Goal: Transaction & Acquisition: Subscribe to service/newsletter

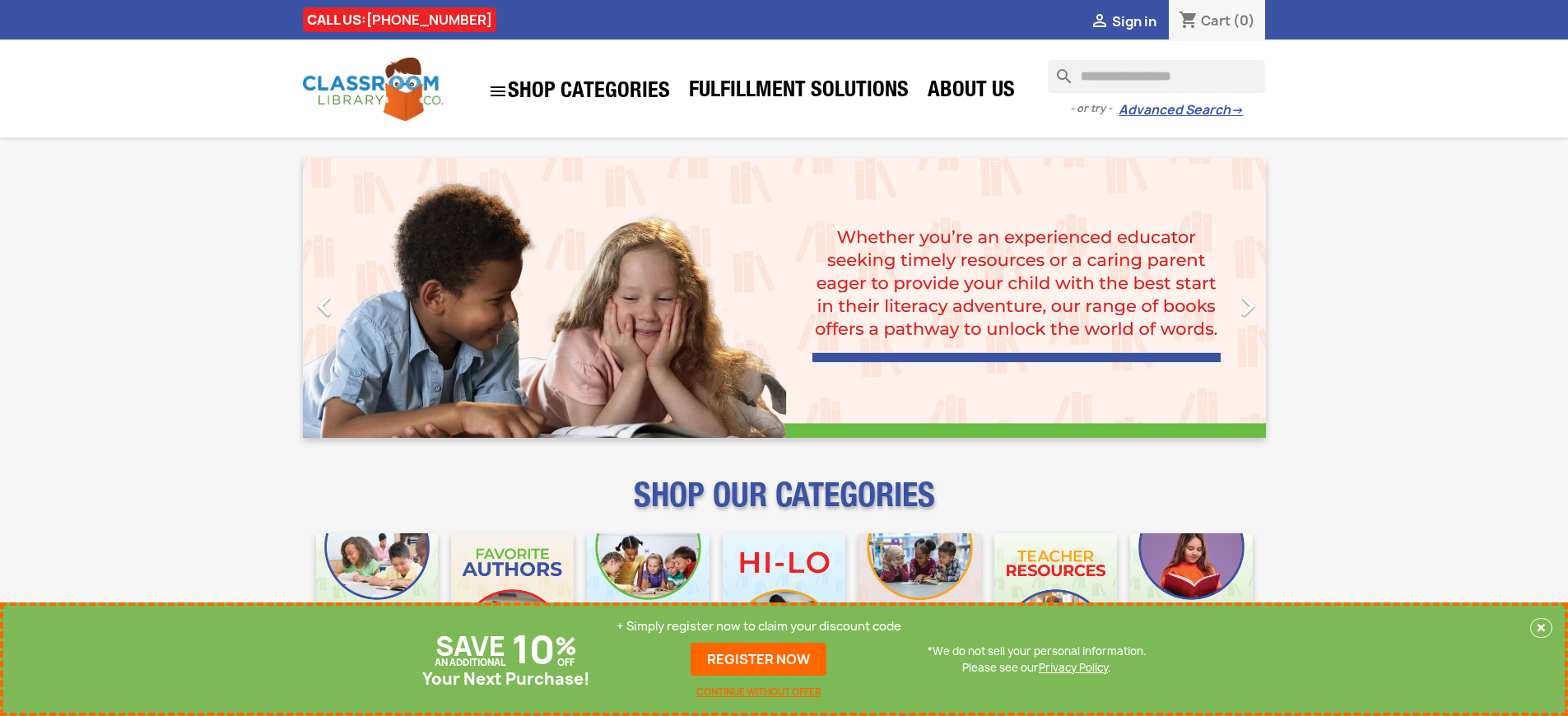
click at [759, 627] on p "+ Simply register now to claim your discount code" at bounding box center [758, 626] width 285 height 16
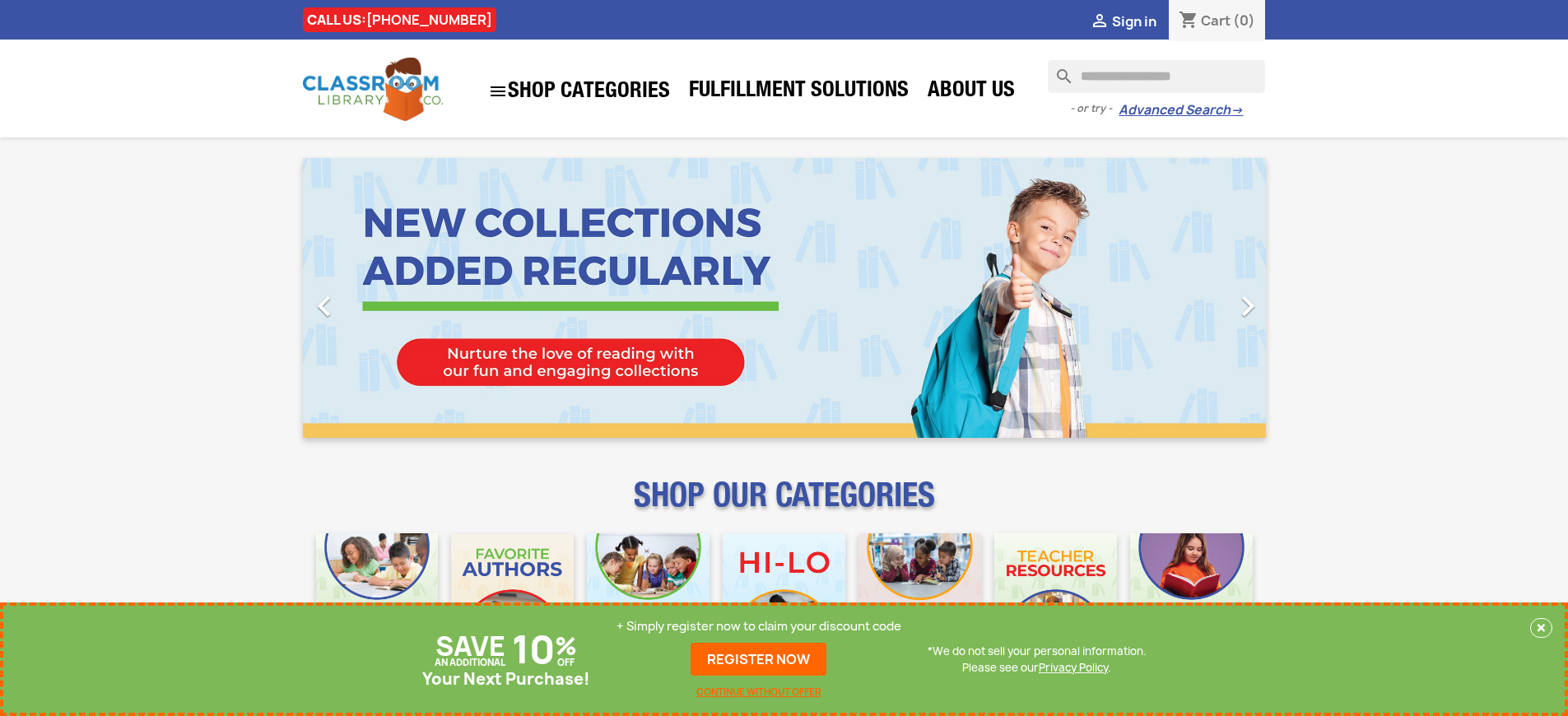
click at [759, 627] on p "+ Simply register now to claim your discount code" at bounding box center [758, 626] width 285 height 16
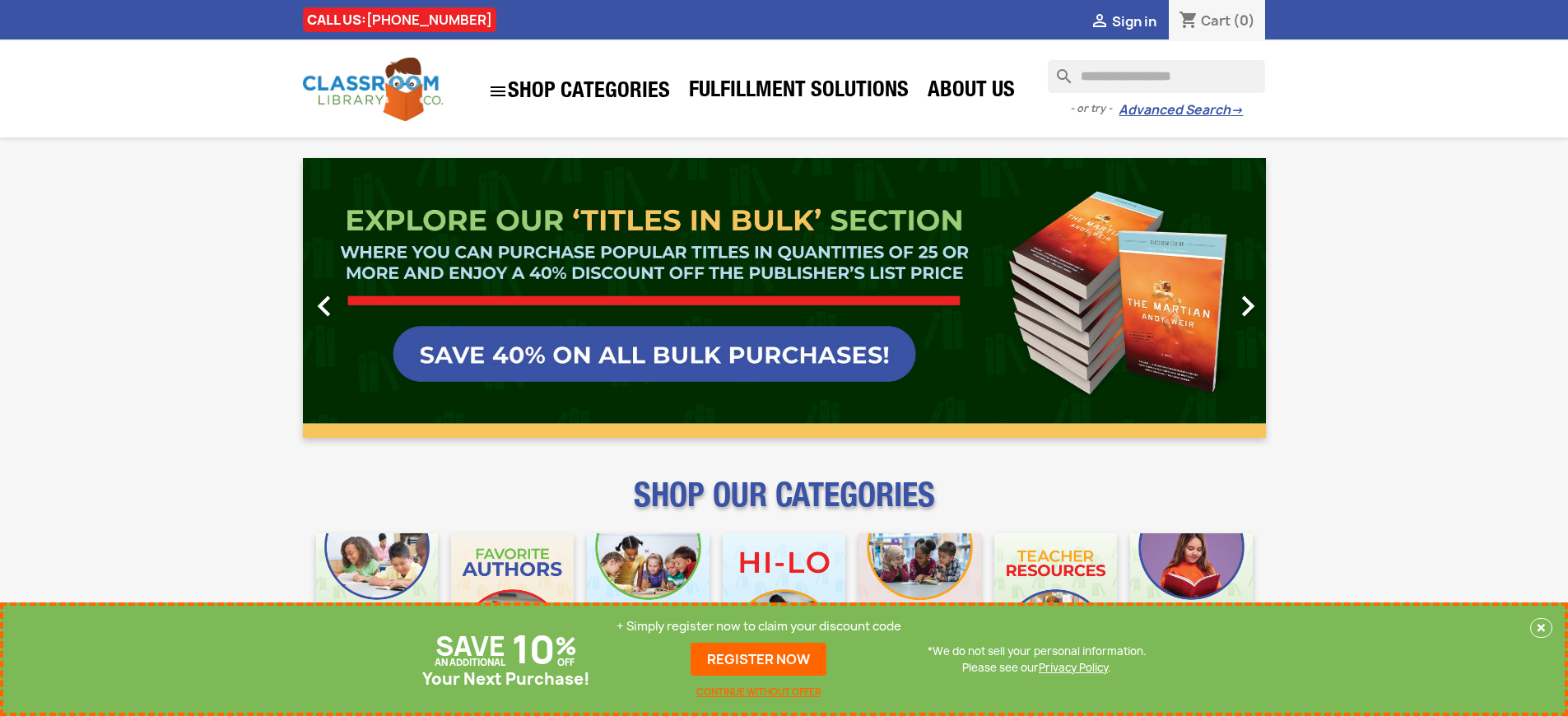
click at [759, 627] on p "+ Simply register now to claim your discount code" at bounding box center [758, 626] width 285 height 16
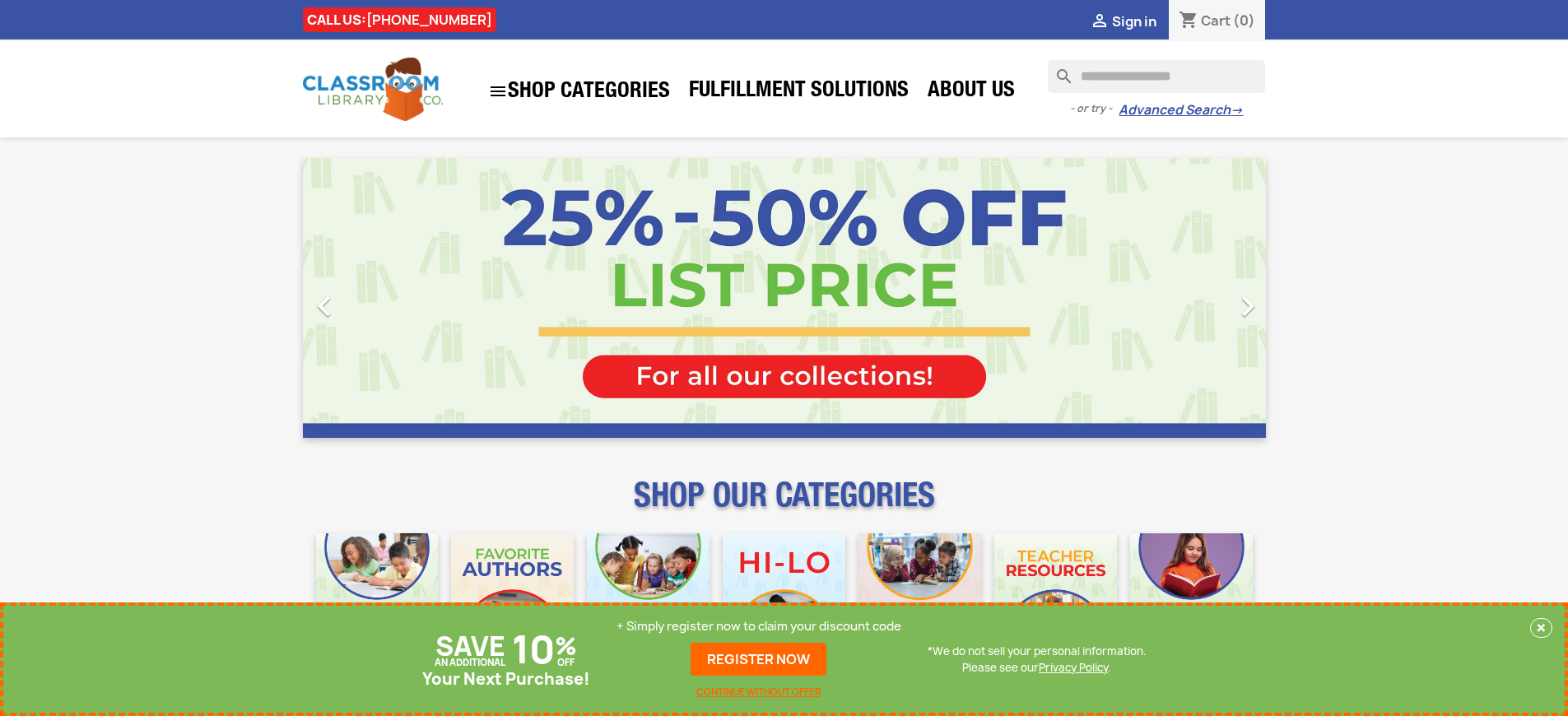
click at [759, 659] on link "REGISTER NOW" at bounding box center [758, 659] width 136 height 33
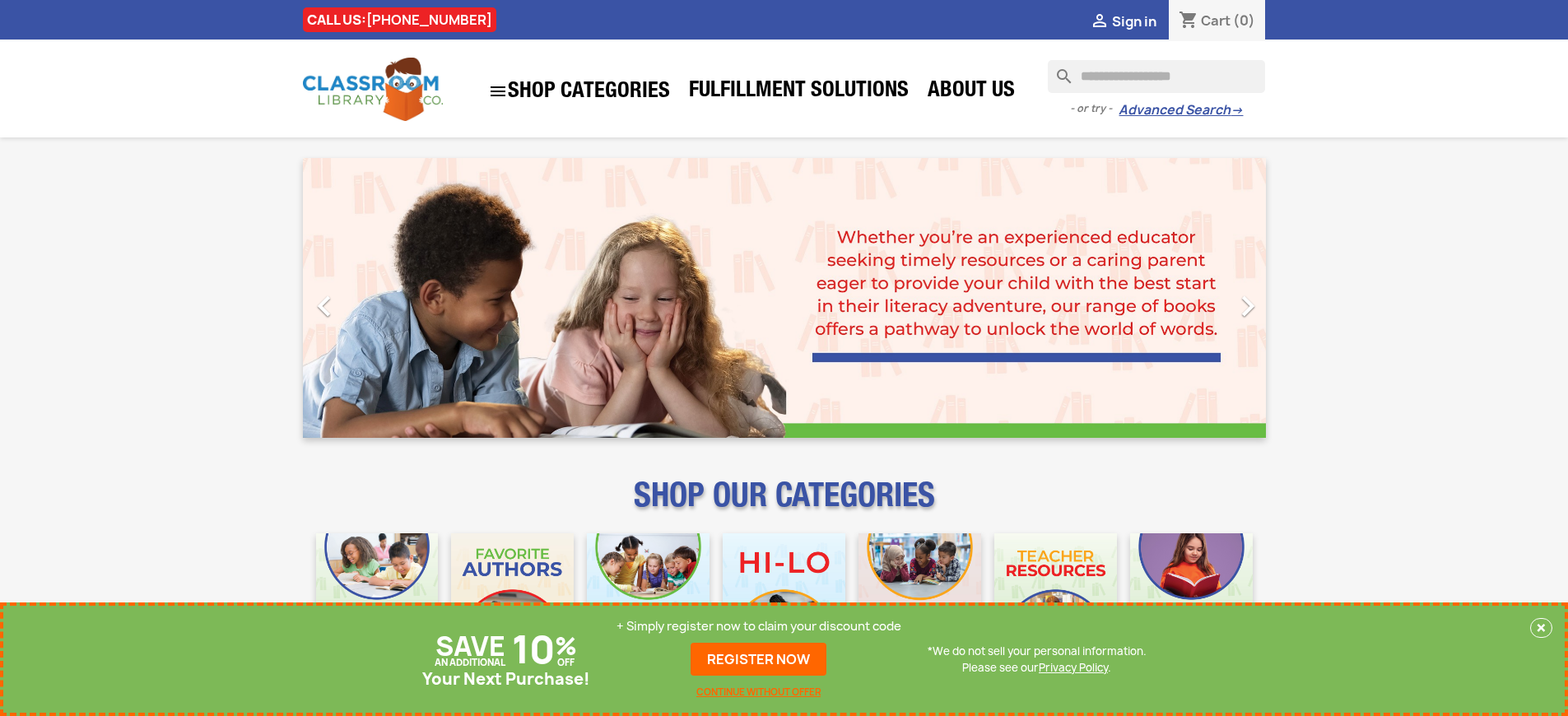
click at [759, 627] on p "+ Simply register now to claim your discount code" at bounding box center [758, 626] width 285 height 16
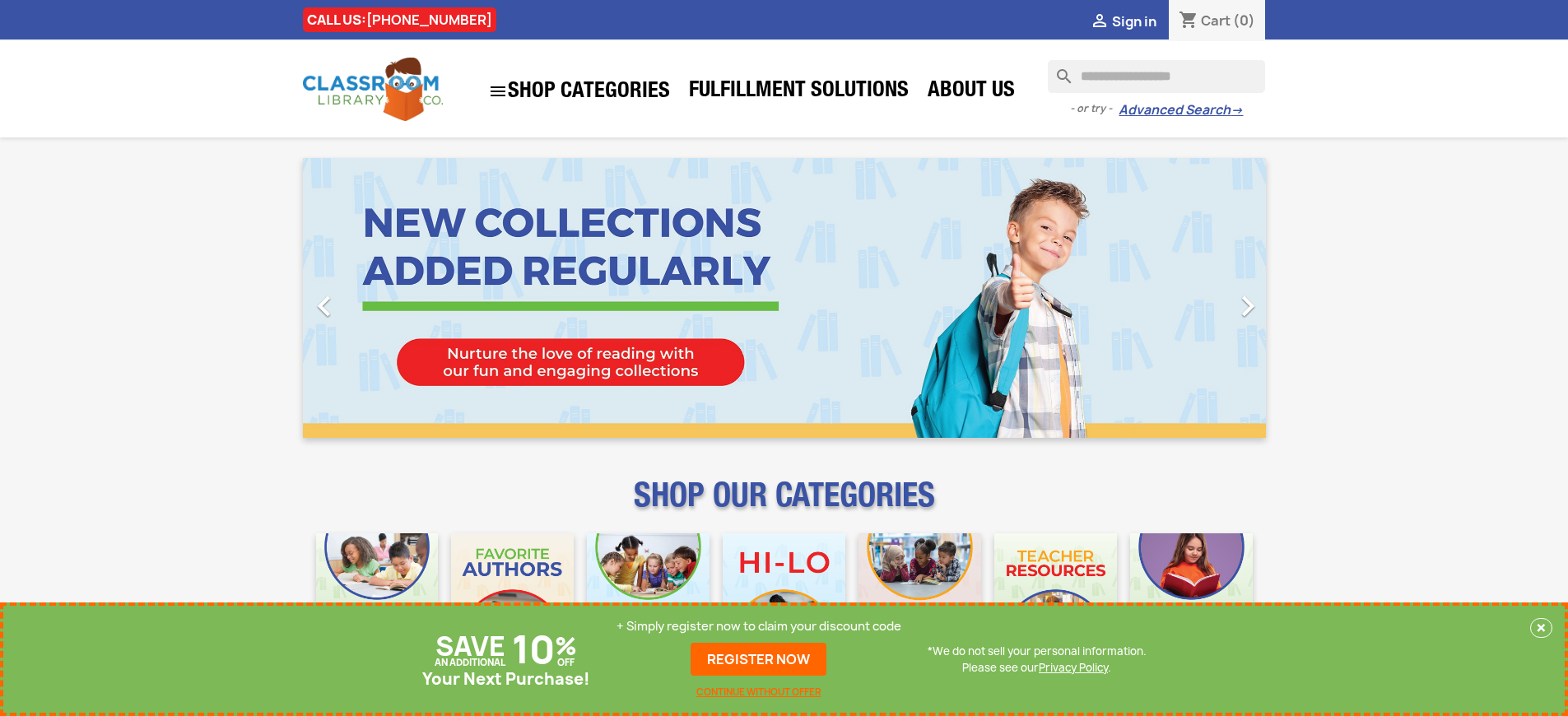
click at [759, 627] on p "+ Simply register now to claim your discount code" at bounding box center [758, 626] width 285 height 16
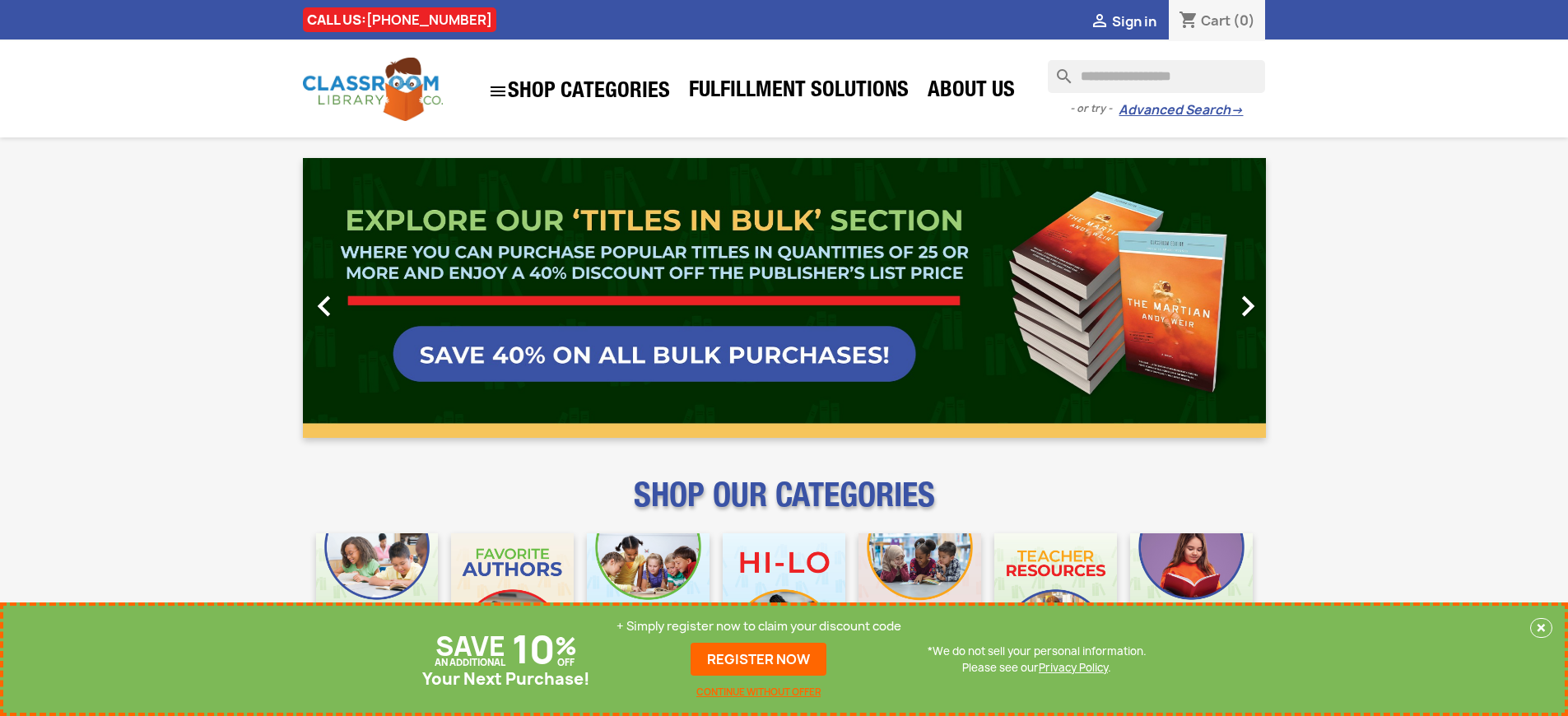
click at [759, 627] on p "+ Simply register now to claim your discount code" at bounding box center [758, 626] width 285 height 16
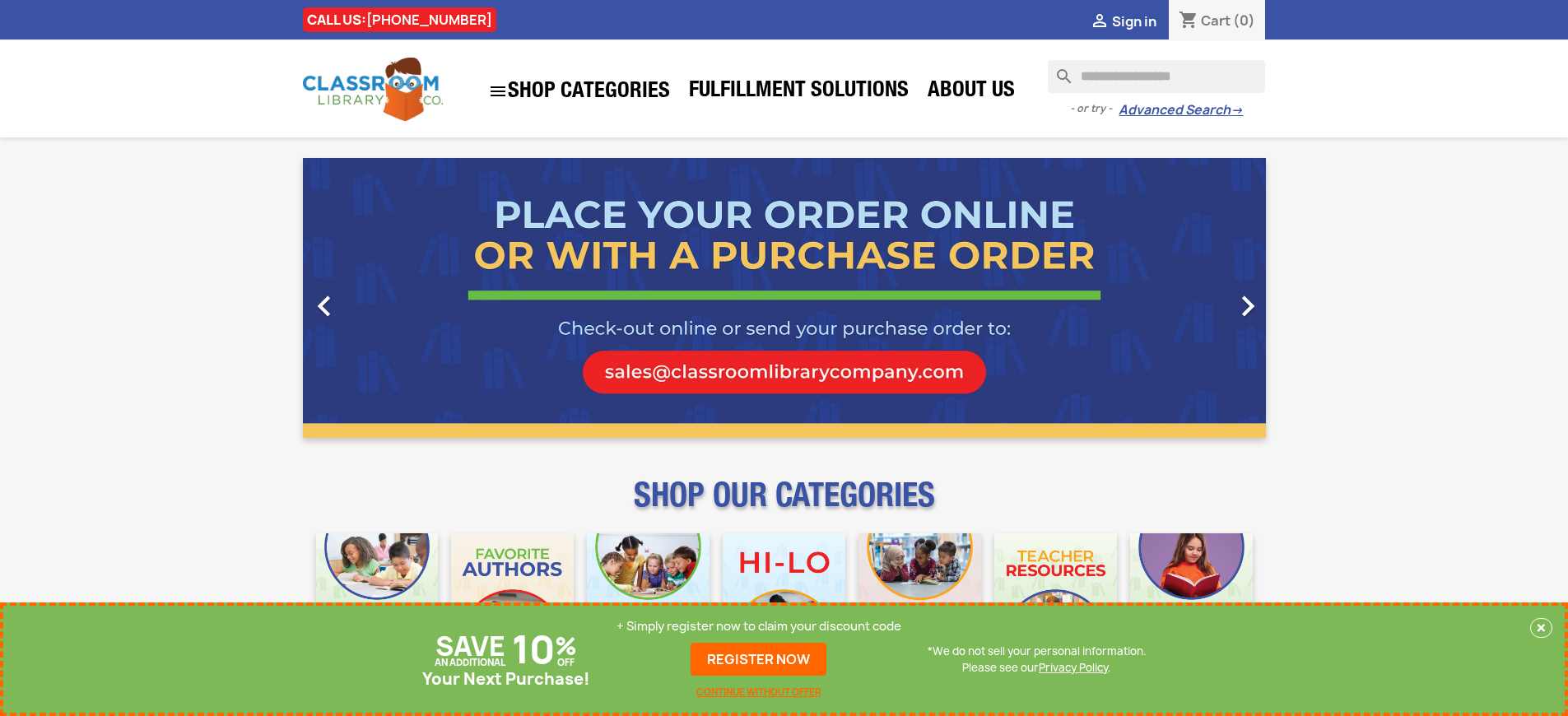
click at [759, 627] on p "+ Simply register now to claim your discount code" at bounding box center [758, 626] width 285 height 16
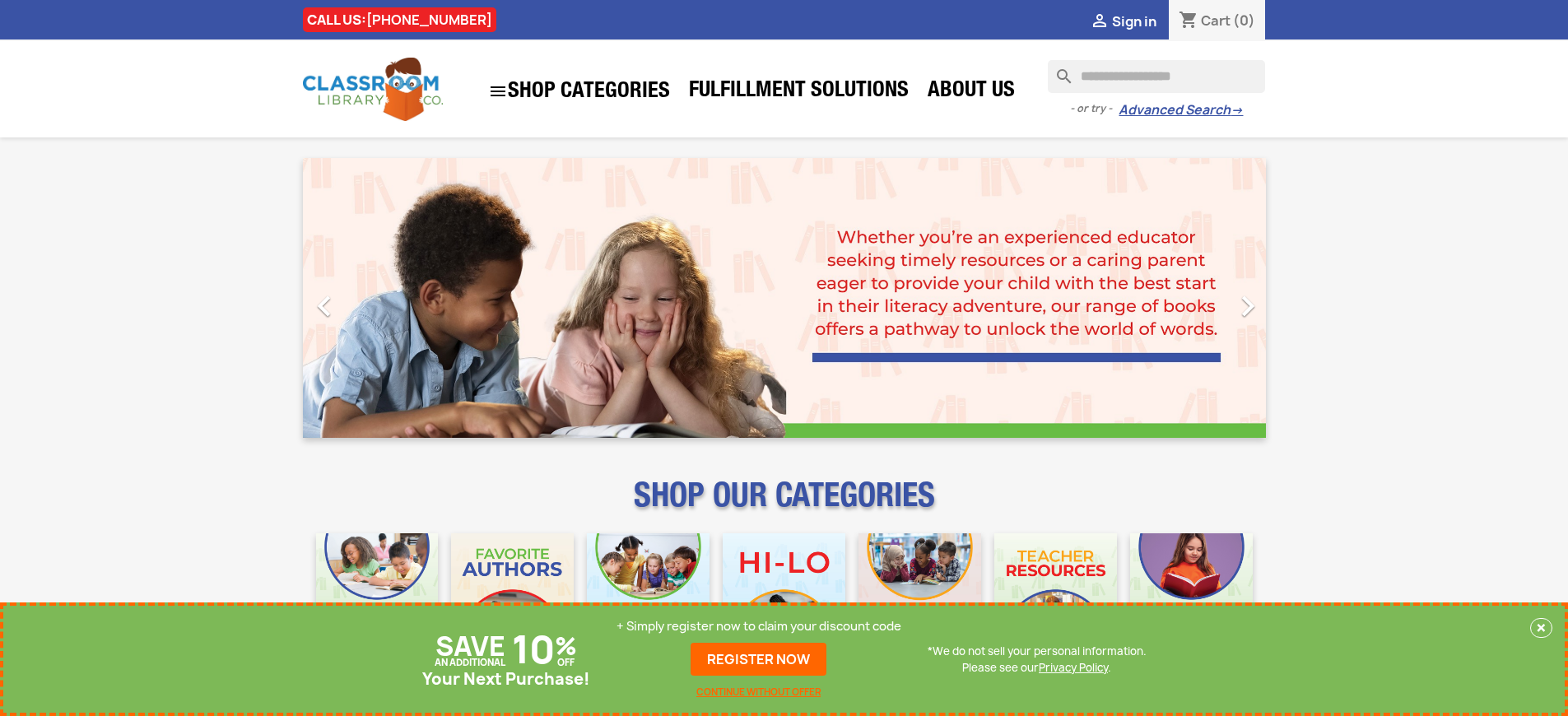
click at [759, 627] on p "+ Simply register now to claim your discount code" at bounding box center [758, 626] width 285 height 16
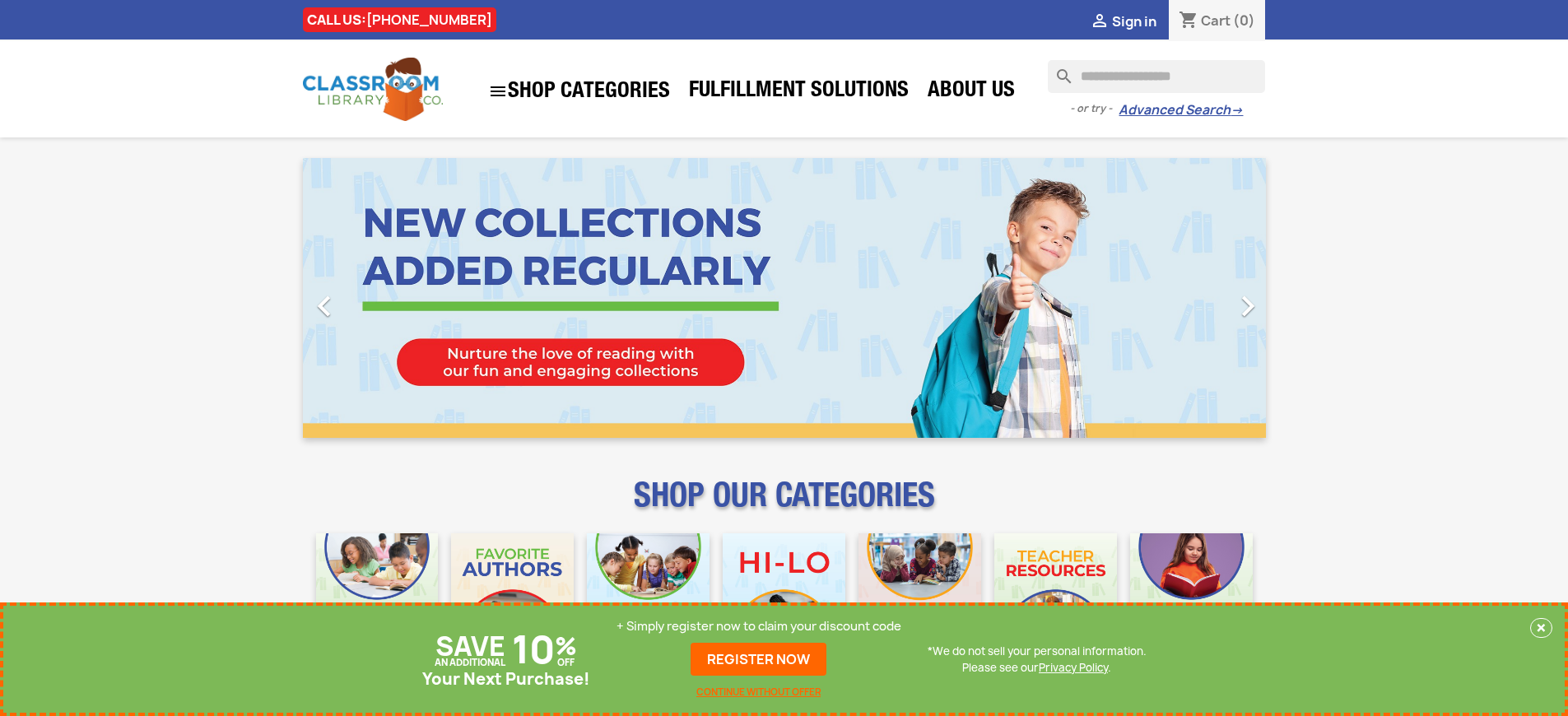
click at [759, 659] on link "REGISTER NOW" at bounding box center [758, 659] width 136 height 33
